Goal: Navigation & Orientation: Find specific page/section

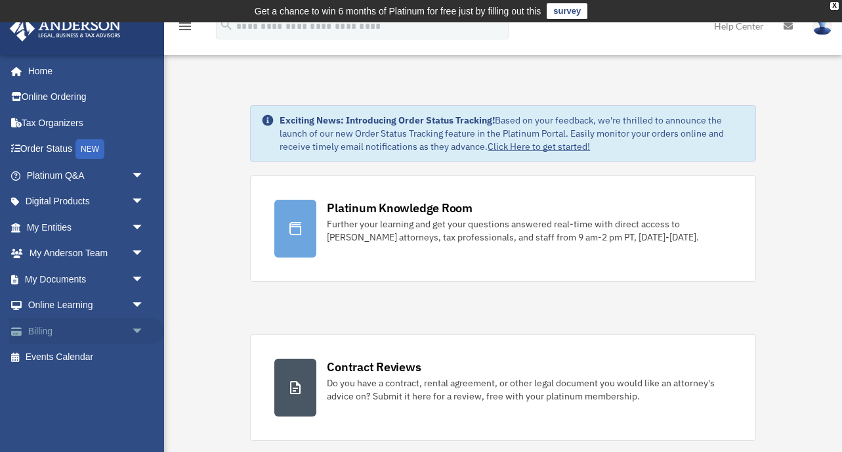
click at [72, 332] on link "Billing arrow_drop_down" at bounding box center [86, 331] width 155 height 26
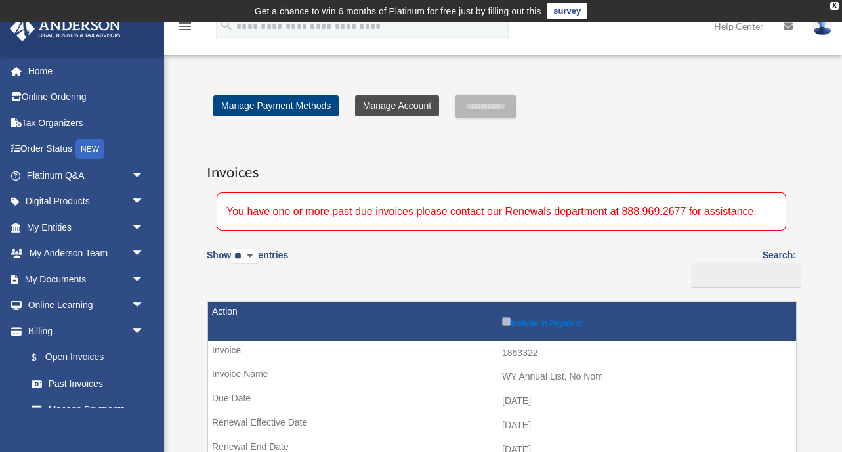
click at [388, 105] on link "Manage Account" at bounding box center [397, 105] width 84 height 21
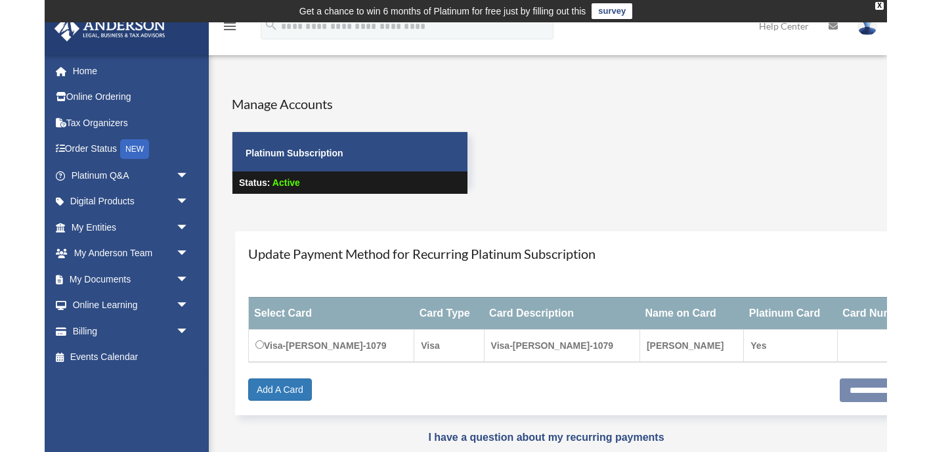
scroll to position [1, 0]
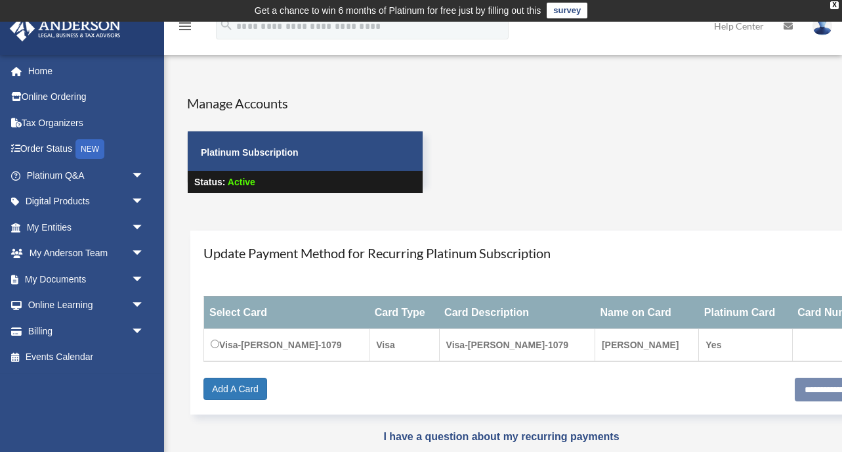
click at [210, 344] on td "Visa-[PERSON_NAME]-1079" at bounding box center [286, 344] width 165 height 33
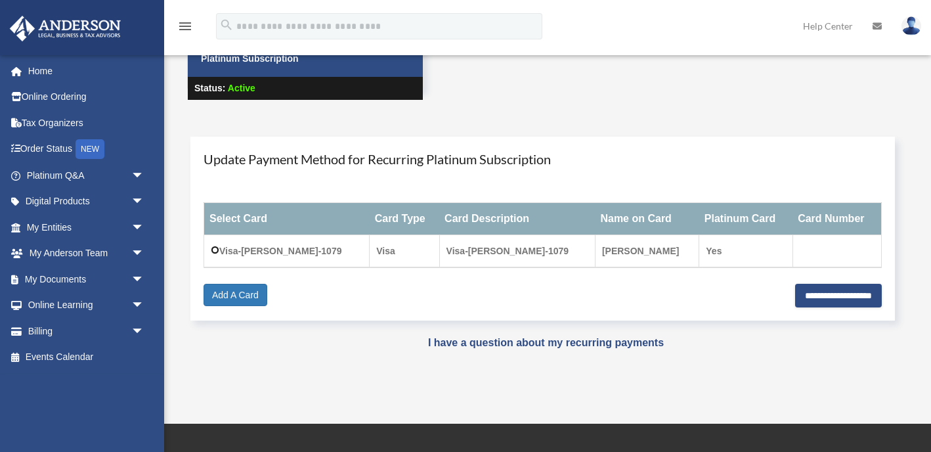
scroll to position [102, 0]
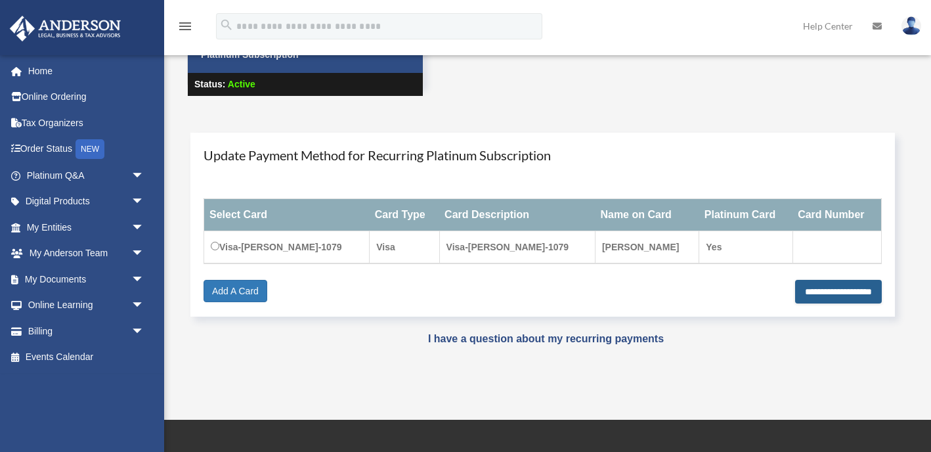
click at [818, 297] on input "**********" at bounding box center [838, 292] width 87 height 24
type input "**********"
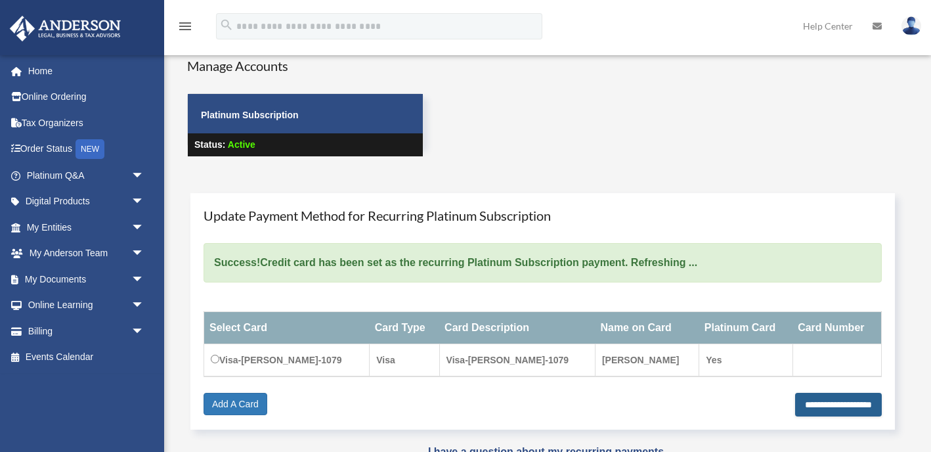
scroll to position [18, 0]
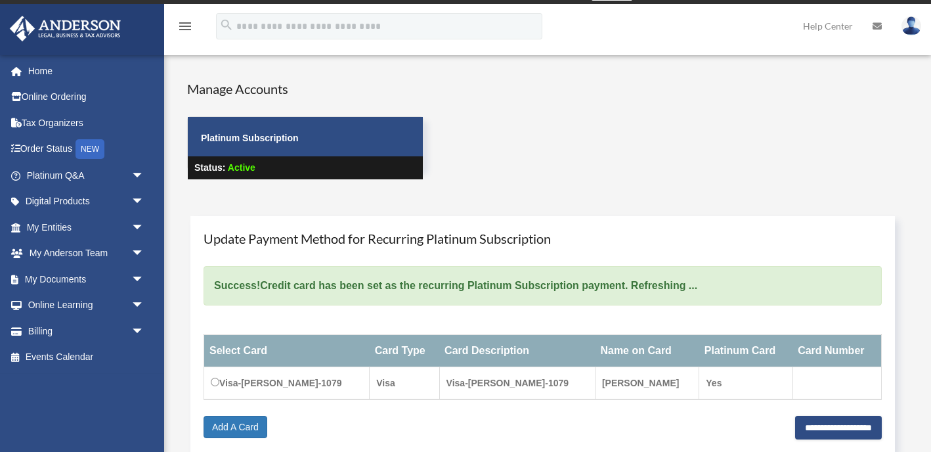
click at [270, 137] on strong "Platinum Subscription" at bounding box center [250, 138] width 98 height 11
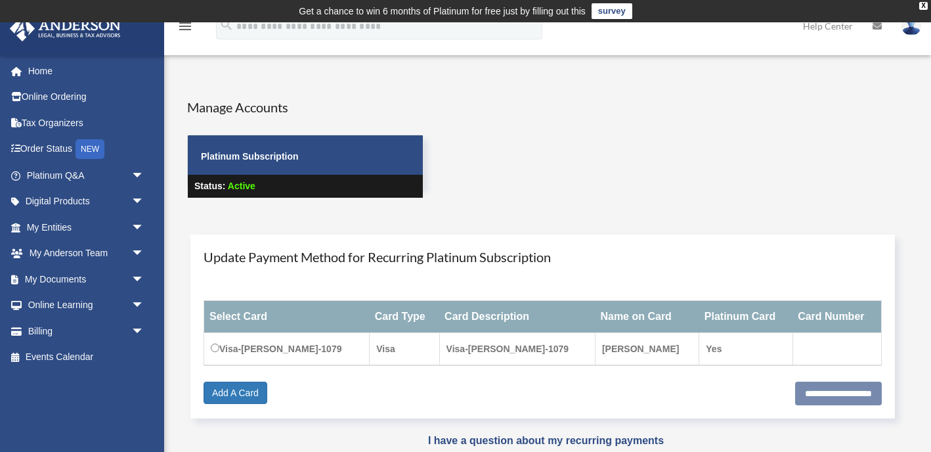
click at [239, 185] on span "Active" at bounding box center [242, 185] width 28 height 11
click at [133, 329] on span "arrow_drop_down" at bounding box center [144, 331] width 26 height 27
click at [914, 28] on img at bounding box center [911, 25] width 20 height 19
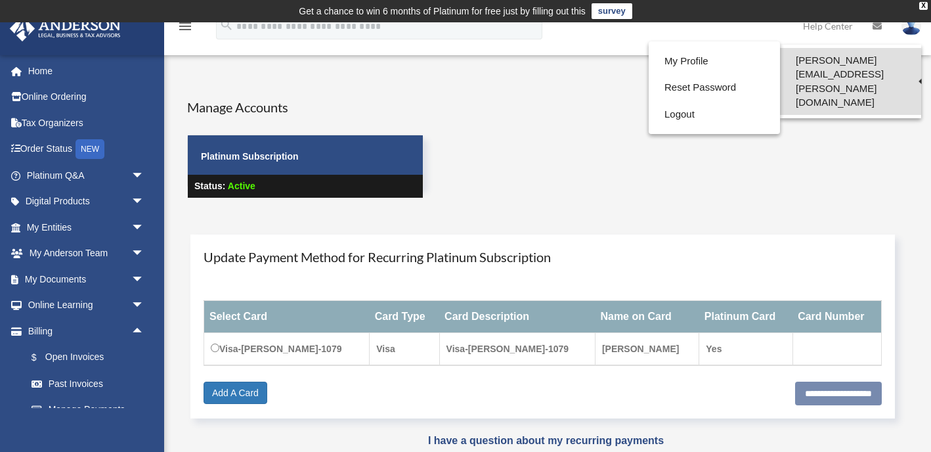
click at [876, 60] on link "[PERSON_NAME][EMAIL_ADDRESS][PERSON_NAME][DOMAIN_NAME]" at bounding box center [850, 81] width 141 height 67
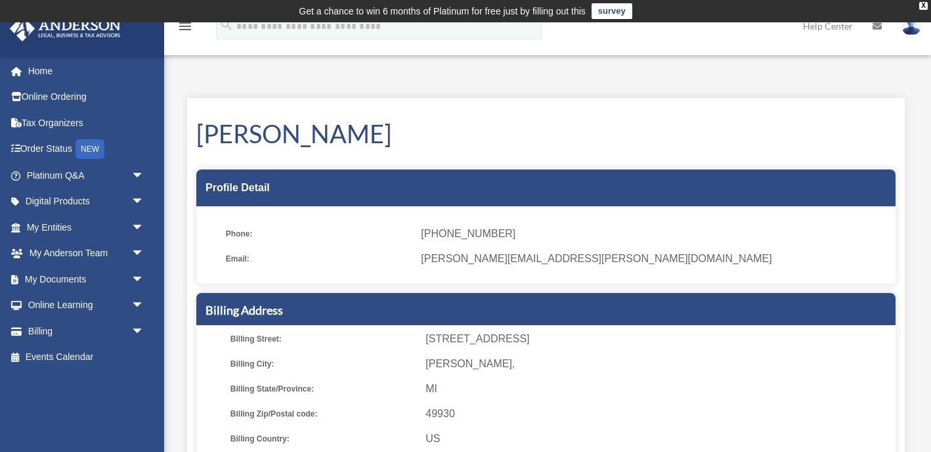
click at [910, 32] on img at bounding box center [911, 25] width 20 height 19
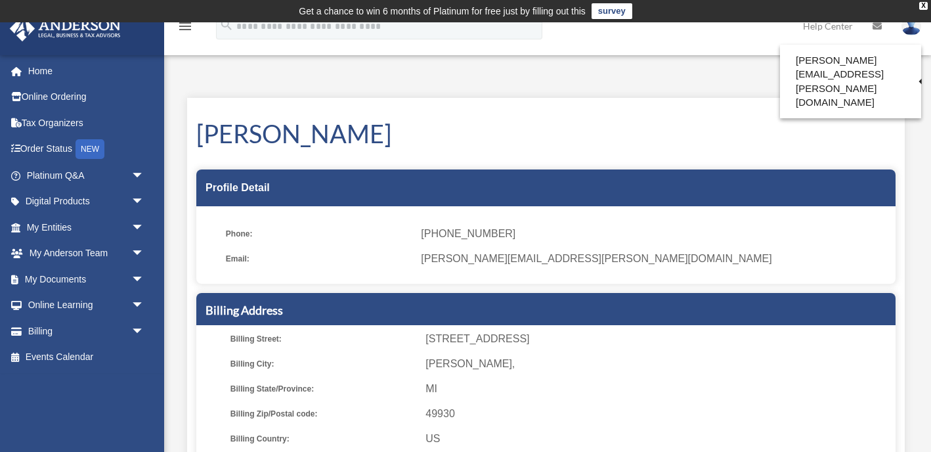
click at [828, 22] on td "Get a chance to win 6 months of Platinum for free just by filling out this surv…" at bounding box center [465, 11] width 931 height 22
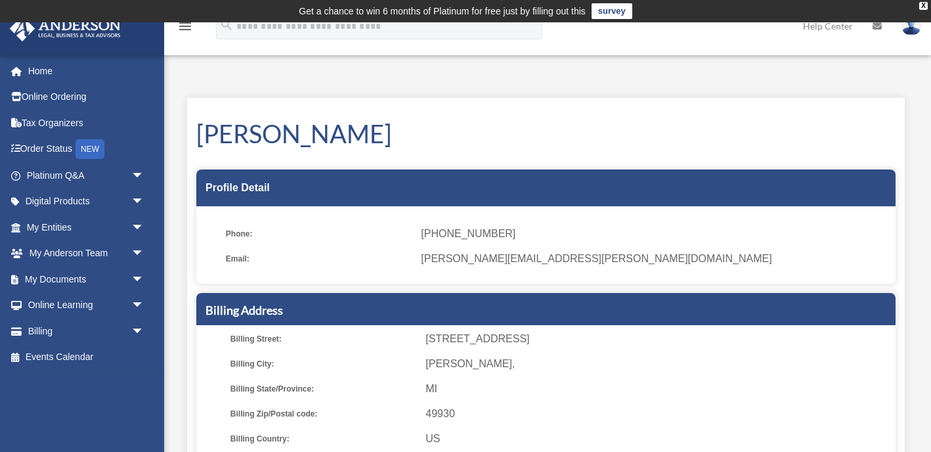
click at [830, 32] on link "Help Center" at bounding box center [828, 26] width 70 height 52
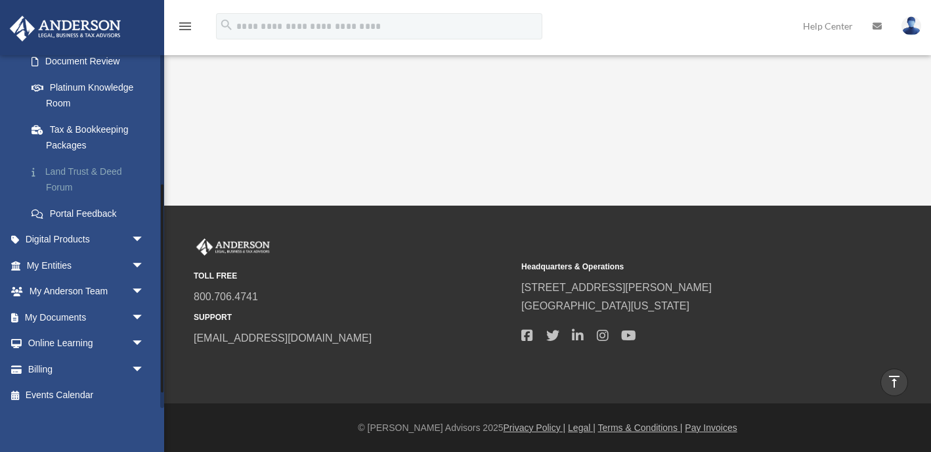
scroll to position [247, 0]
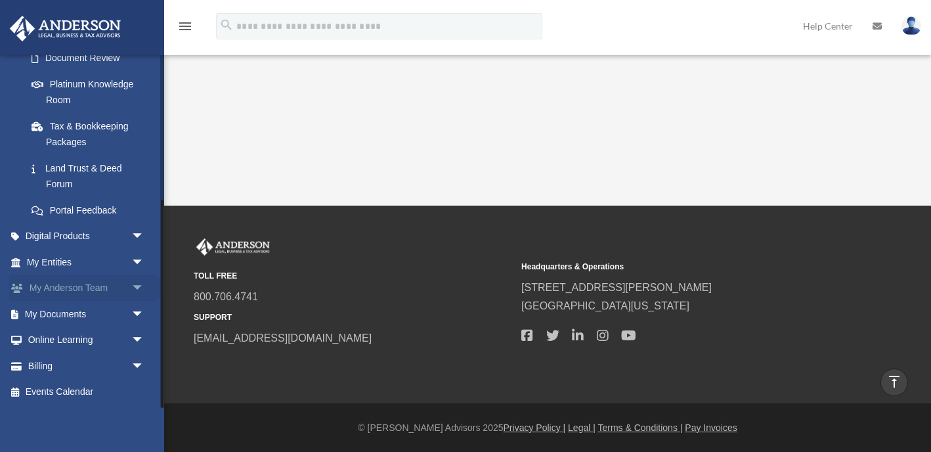
click at [115, 287] on link "My [PERSON_NAME] Team arrow_drop_down" at bounding box center [86, 288] width 155 height 26
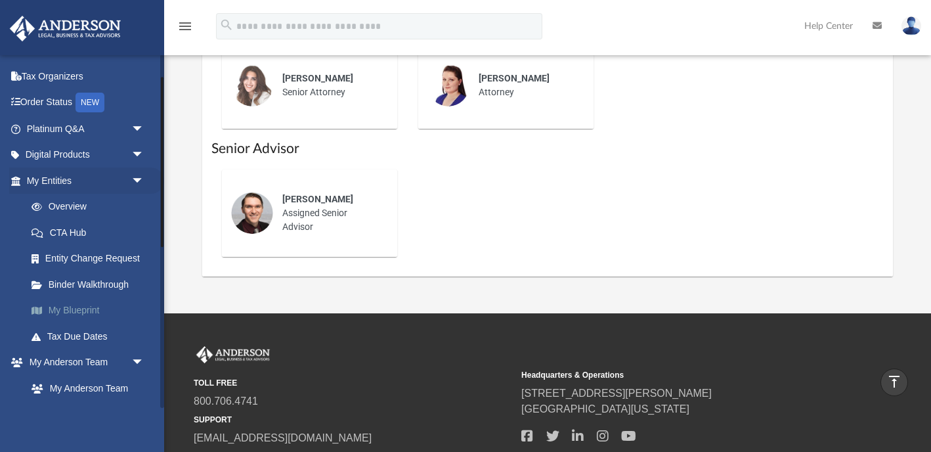
scroll to position [123, 0]
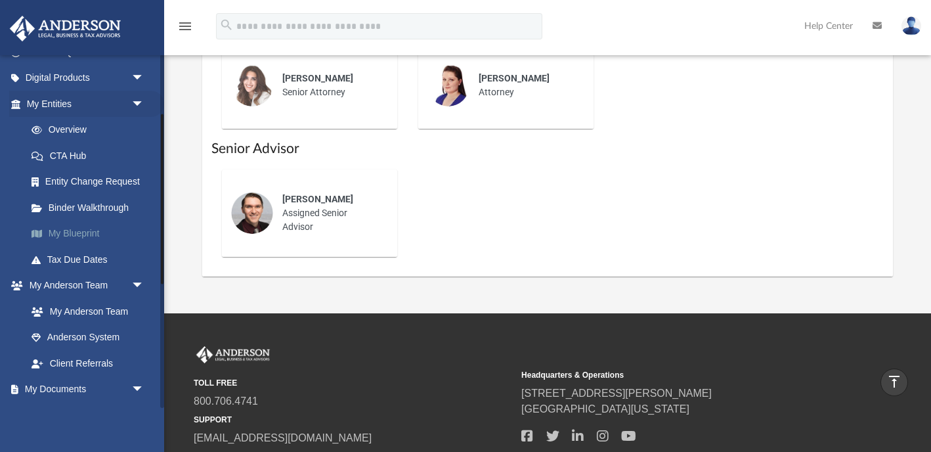
click at [95, 226] on link "My Blueprint" at bounding box center [91, 234] width 146 height 26
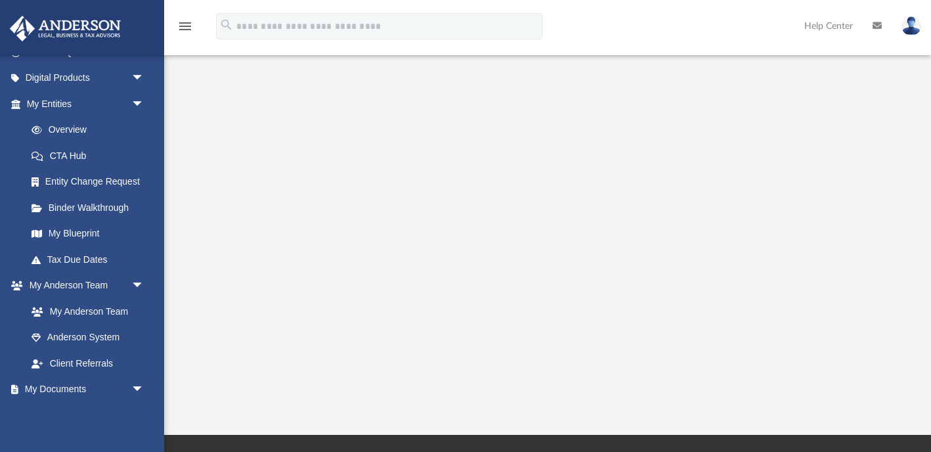
scroll to position [241, 0]
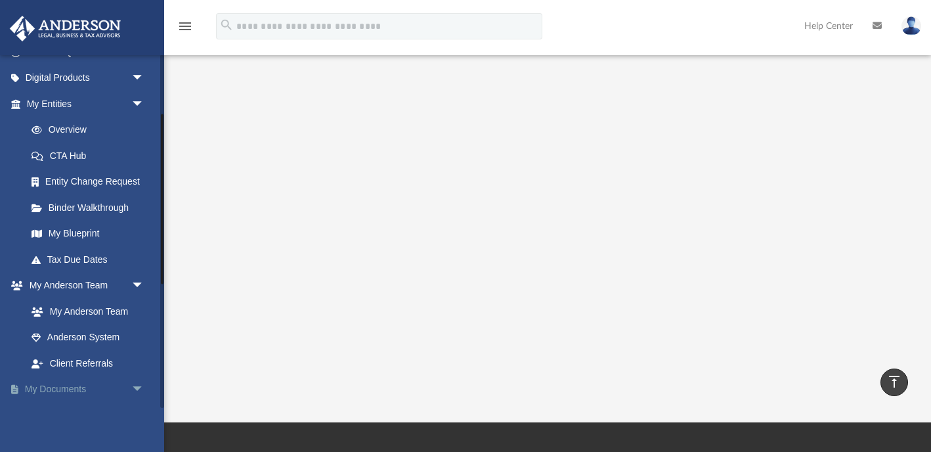
click at [92, 383] on link "My Documents arrow_drop_down" at bounding box center [86, 389] width 155 height 26
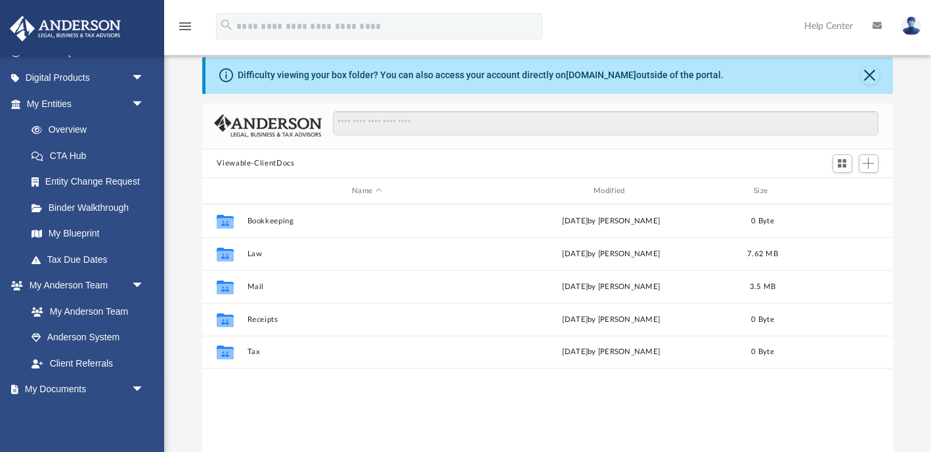
scroll to position [28, 0]
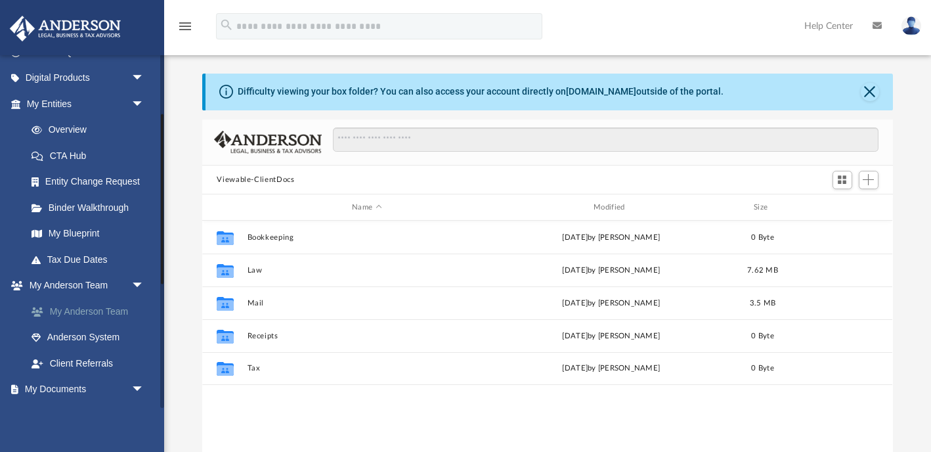
click at [80, 301] on link "My Anderson Team" at bounding box center [91, 311] width 146 height 26
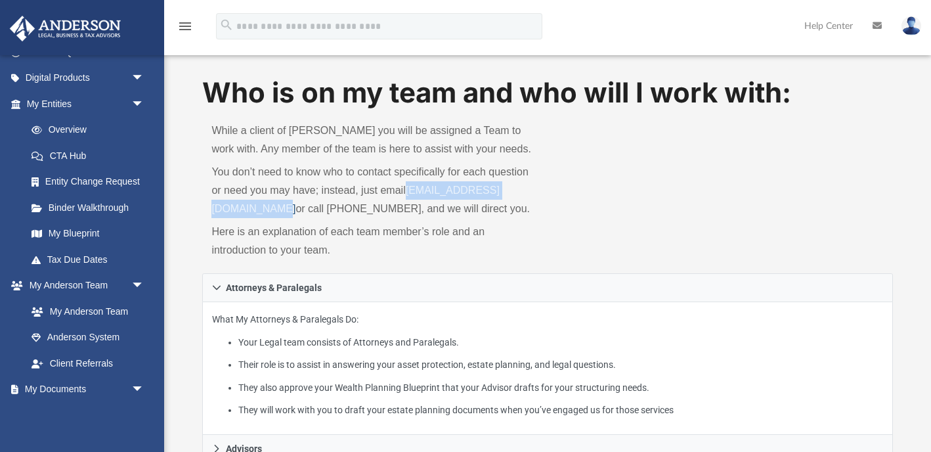
drag, startPoint x: 366, startPoint y: 207, endPoint x: 213, endPoint y: 213, distance: 153.7
click at [213, 213] on p "You don’t need to know who to contact specifically for each question or need yo…" at bounding box center [374, 190] width 327 height 55
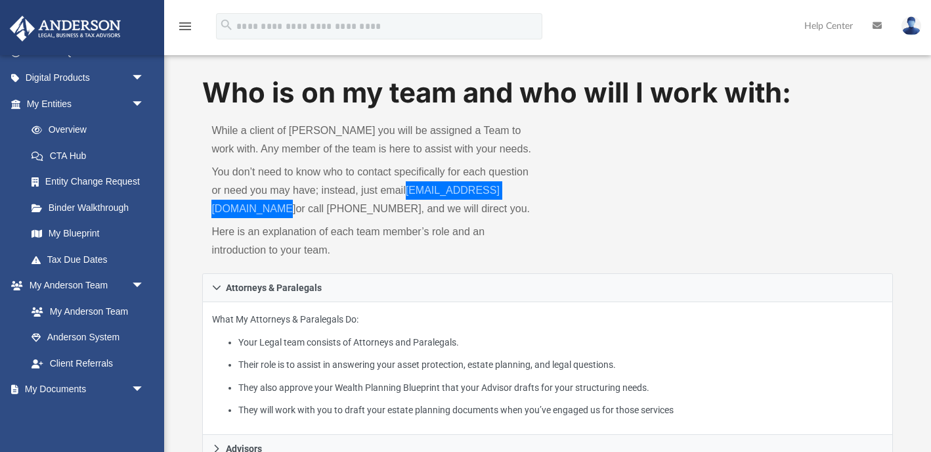
drag, startPoint x: 231, startPoint y: 211, endPoint x: 609, endPoint y: 7, distance: 429.6
